Goal: Task Accomplishment & Management: Manage account settings

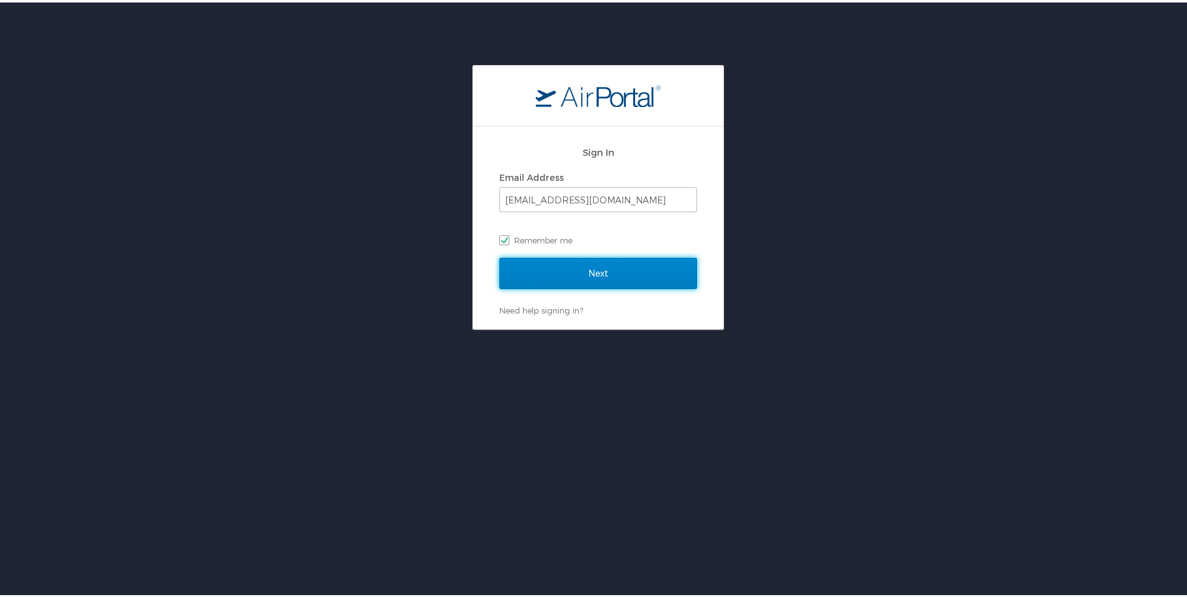
click at [565, 274] on input "Next" at bounding box center [598, 270] width 198 height 31
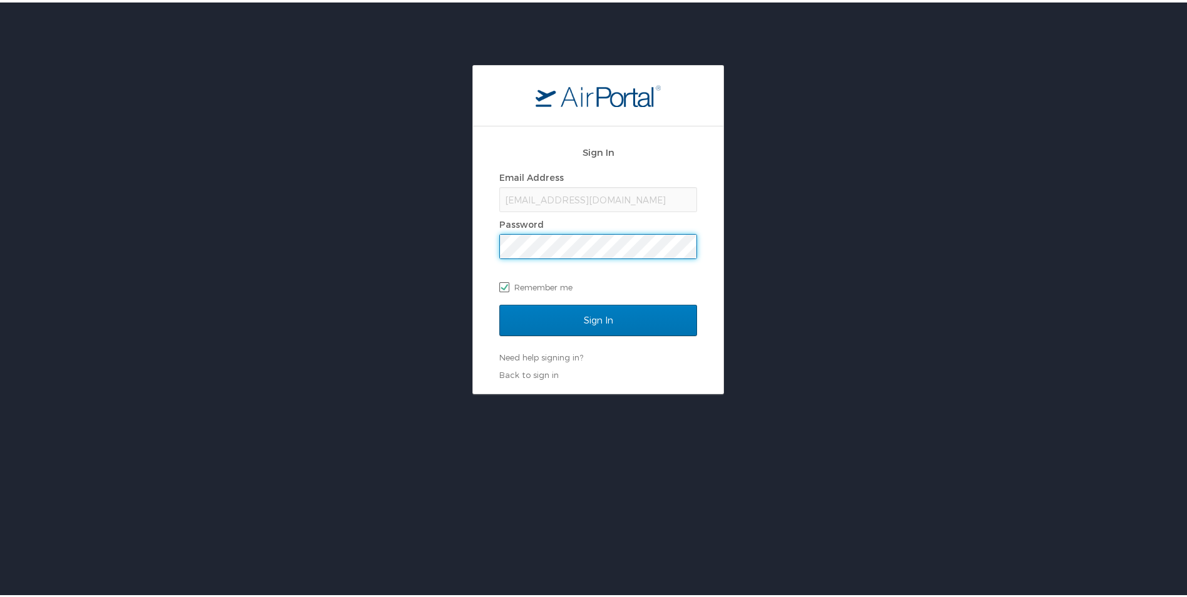
click at [499, 302] on input "Sign In" at bounding box center [598, 317] width 198 height 31
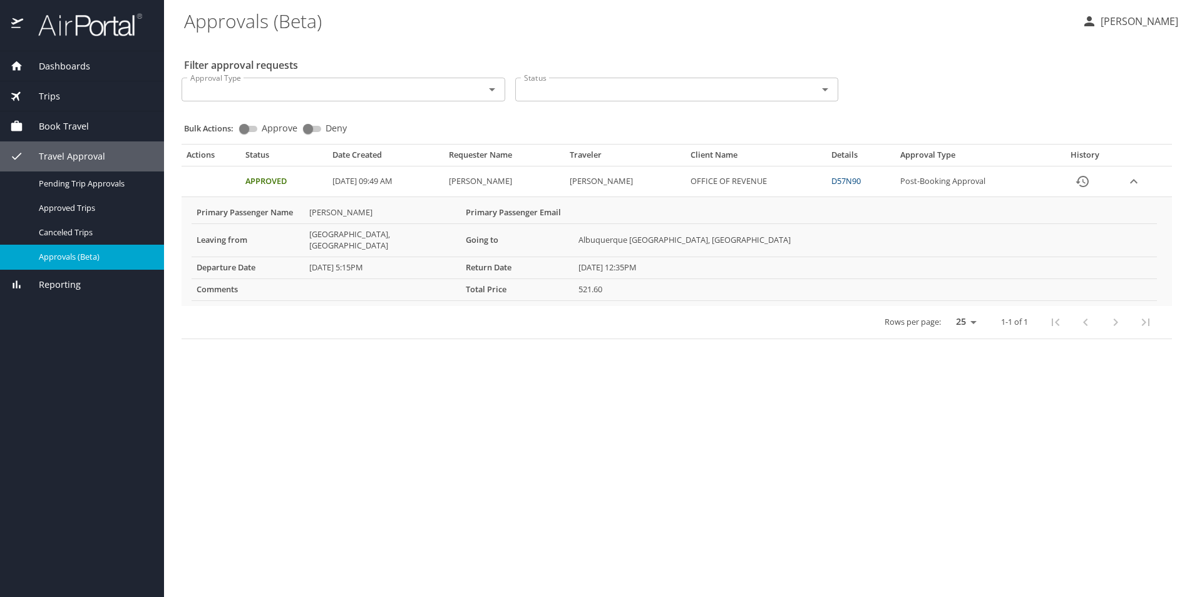
click at [1157, 23] on p "[PERSON_NAME]" at bounding box center [1136, 21] width 81 height 15
click at [1095, 146] on li "Sign out" at bounding box center [1125, 140] width 128 height 23
